Goal: Information Seeking & Learning: Learn about a topic

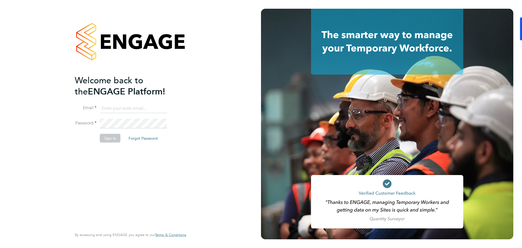
type input "daniel.hobbs@optionsresourcing.com"
click at [105, 134] on button "Sign In" at bounding box center [110, 137] width 21 height 9
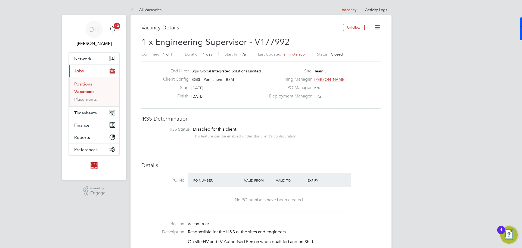
click at [82, 83] on link "Positions" at bounding box center [83, 83] width 18 height 5
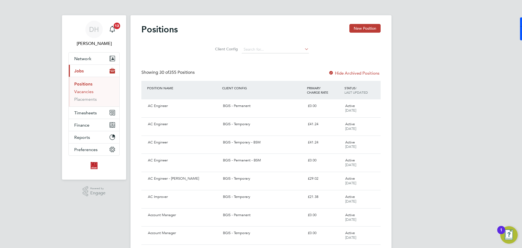
click at [78, 91] on link "Vacancies" at bounding box center [83, 91] width 19 height 5
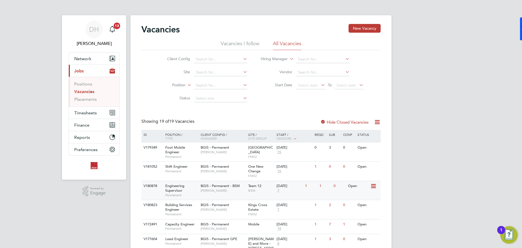
scroll to position [54, 0]
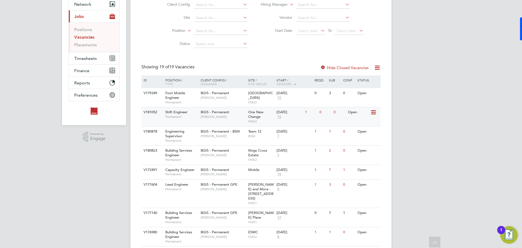
click at [215, 120] on div "BGIS - Permanent Craig Grote" at bounding box center [223, 114] width 48 height 14
click at [236, 137] on span "Nilesh Makwana" at bounding box center [223, 136] width 45 height 4
click at [231, 171] on div "BGIS - Permanent Nigel Stamp" at bounding box center [223, 172] width 48 height 14
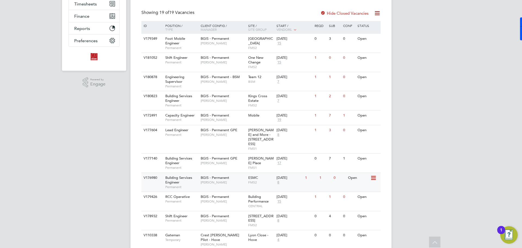
scroll to position [136, 0]
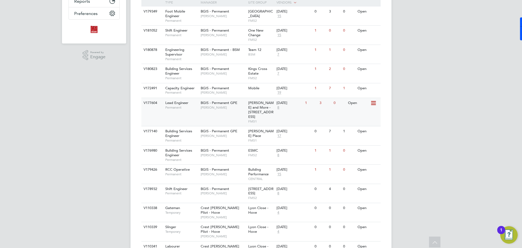
click at [236, 111] on div "BGIS - Permanent GPE Patrick Ridgway" at bounding box center [223, 105] width 48 height 14
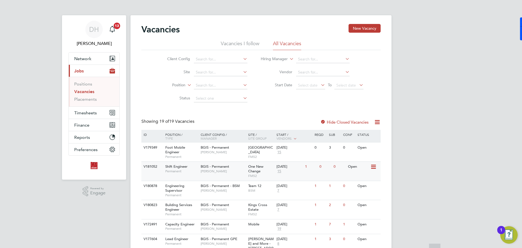
scroll to position [82, 0]
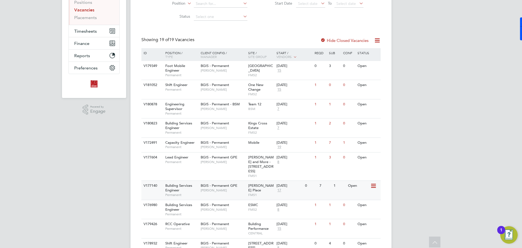
click at [225, 183] on span "BGIS - Permanent GPE" at bounding box center [219, 185] width 37 height 5
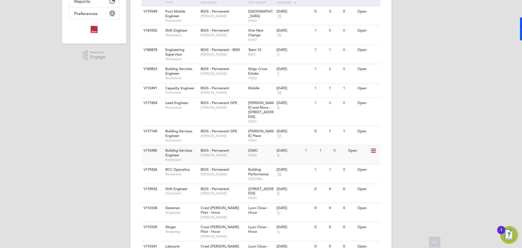
click at [224, 148] on span "BGIS - Permanent" at bounding box center [215, 150] width 29 height 5
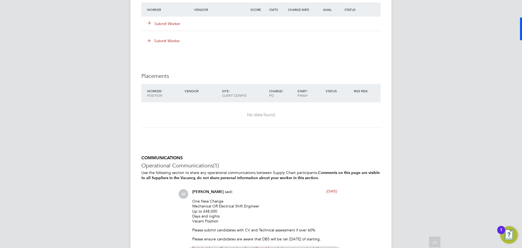
scroll to position [837, 0]
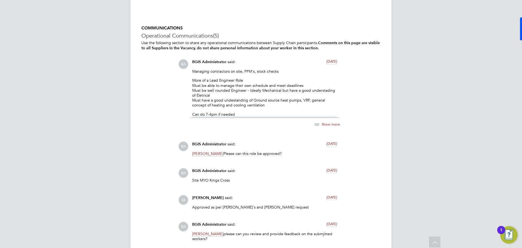
scroll to position [955, 0]
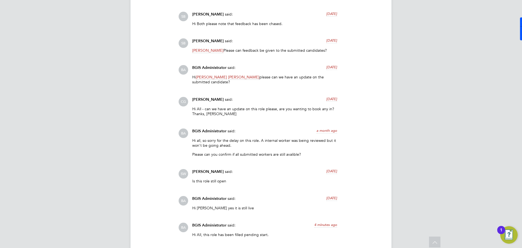
scroll to position [1180, 0]
